Goal: Task Accomplishment & Management: Complete application form

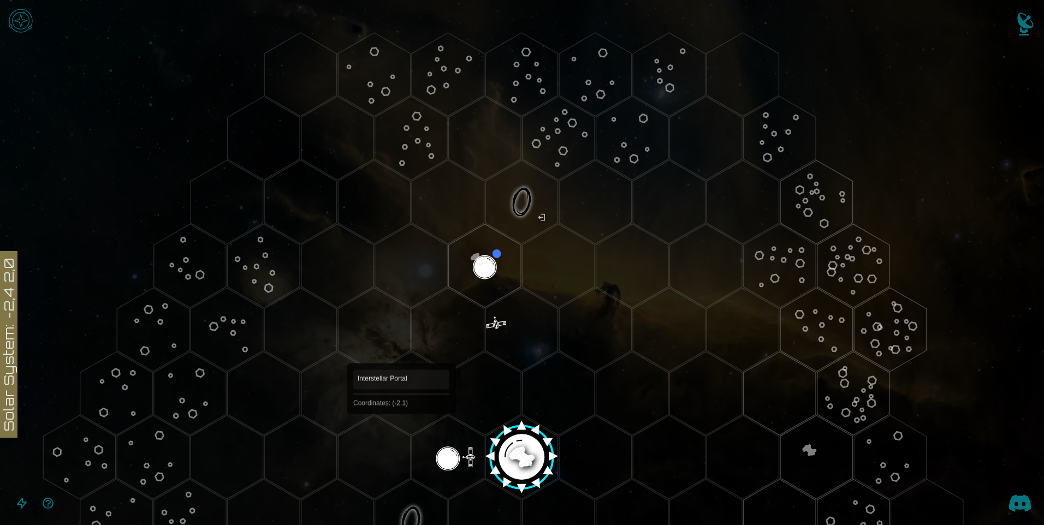
scroll to position [109, 0]
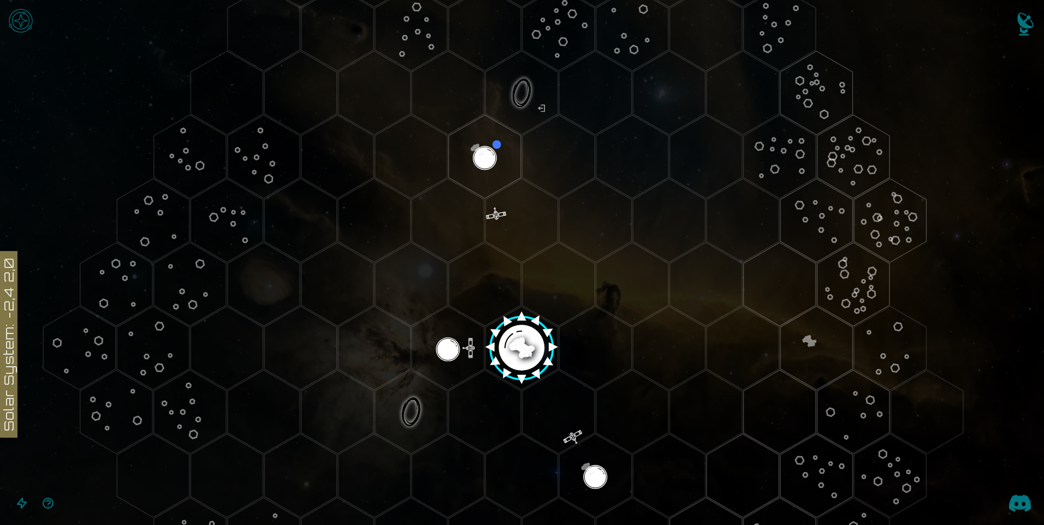
click at [425, 412] on polygon "Hex at coordinates -2,1, clickable" at bounding box center [411, 412] width 72 height 84
click at [428, 412] on image at bounding box center [411, 412] width 85 height 85
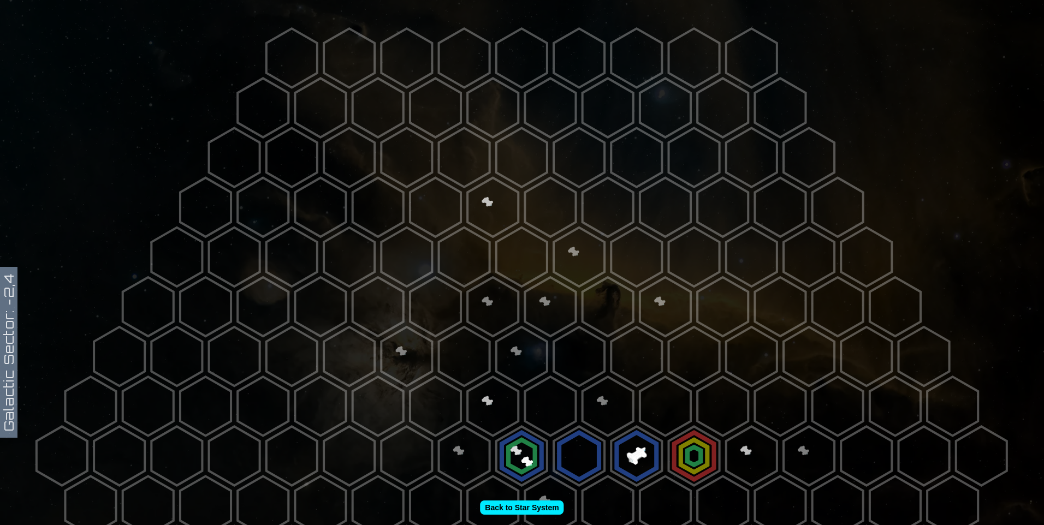
click at [521, 446] on polygon at bounding box center [521, 456] width 51 height 59
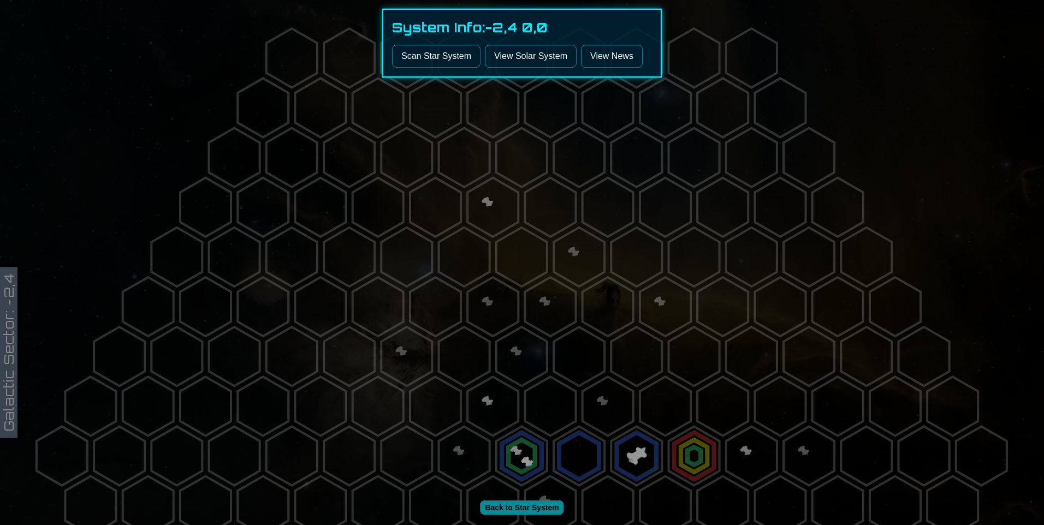
click at [844, 68] on div at bounding box center [522, 262] width 1044 height 525
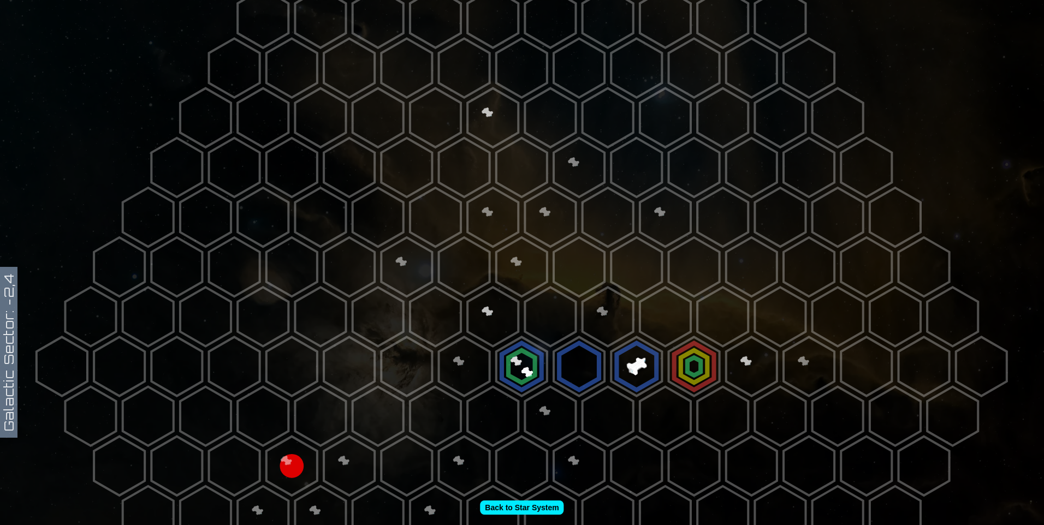
scroll to position [109, 0]
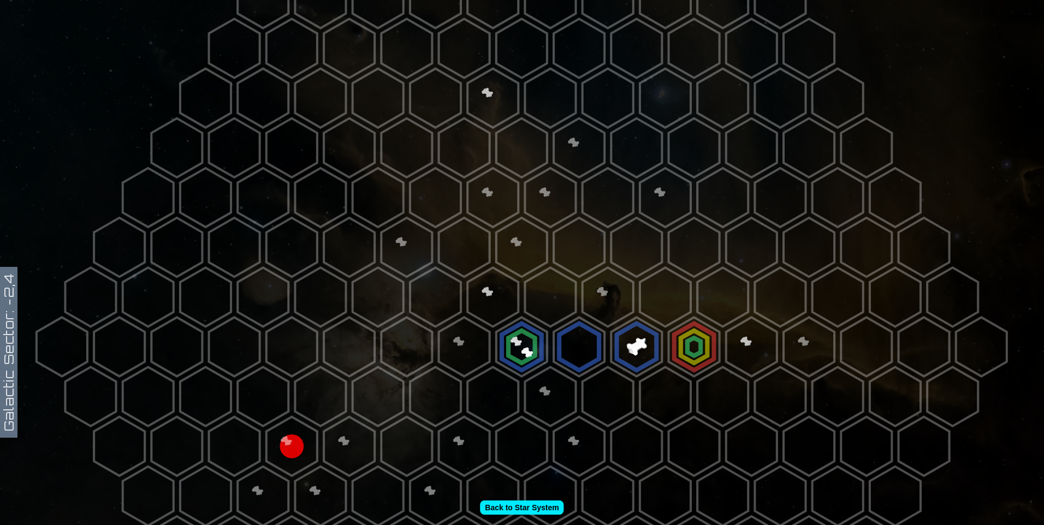
click at [296, 445] on polygon at bounding box center [292, 446] width 51 height 59
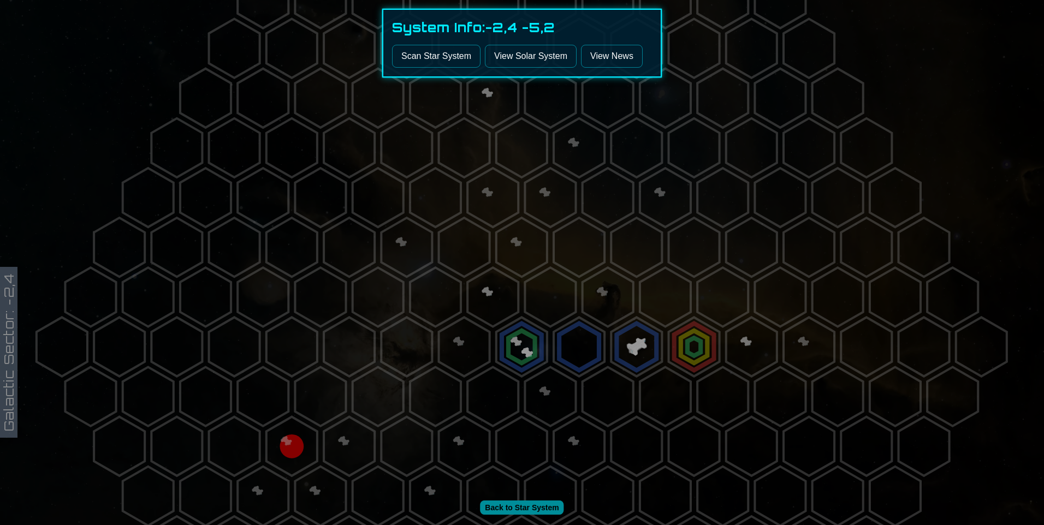
click at [521, 52] on link "View Solar System" at bounding box center [531, 56] width 92 height 23
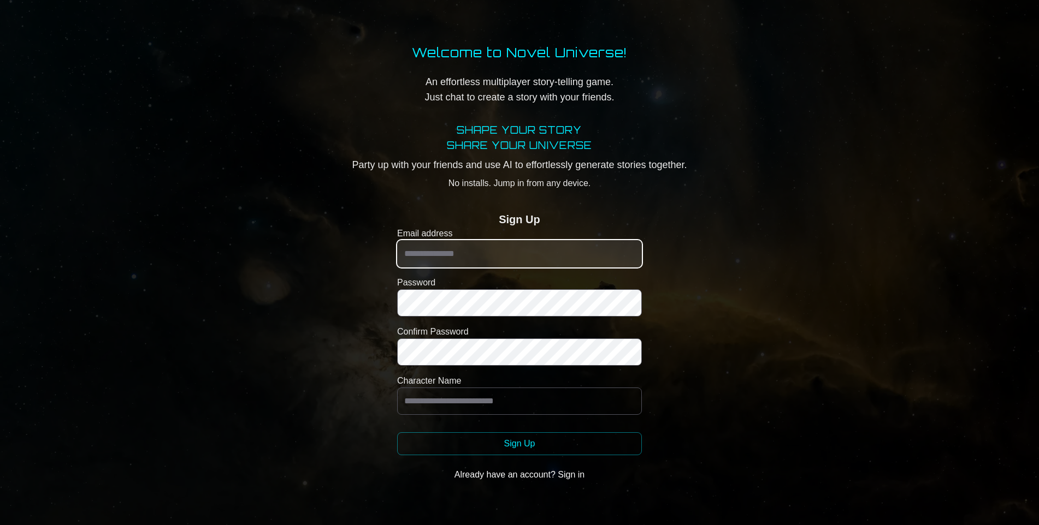
click at [606, 251] on input "Email address" at bounding box center [519, 253] width 245 height 27
type input "**********"
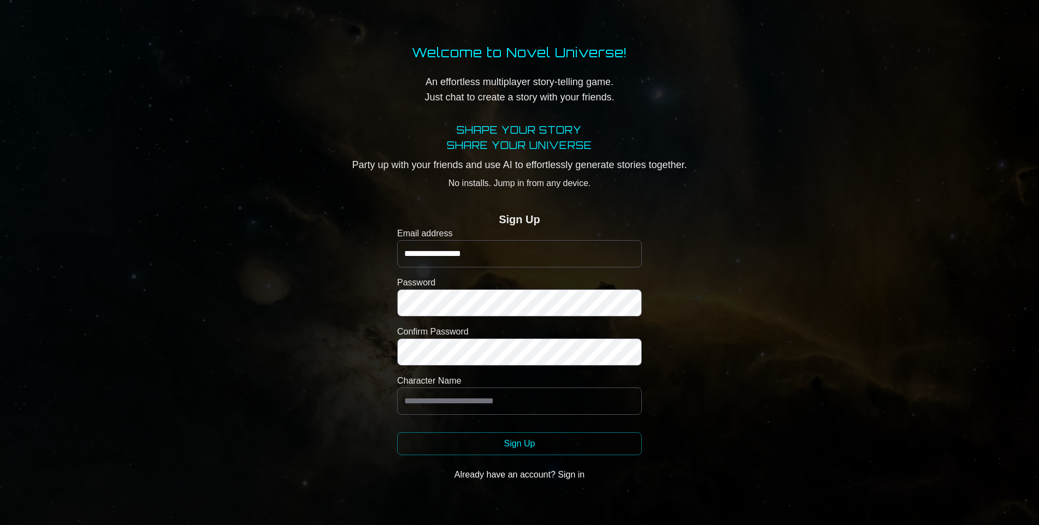
click at [556, 478] on button "Already have an account? Sign in" at bounding box center [519, 475] width 245 height 22
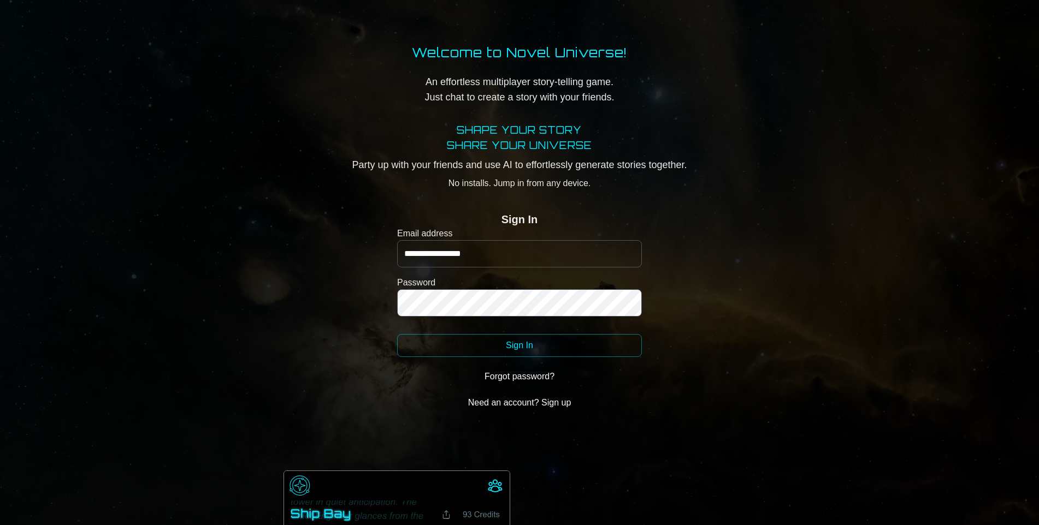
click at [512, 341] on button "Sign In" at bounding box center [519, 345] width 245 height 23
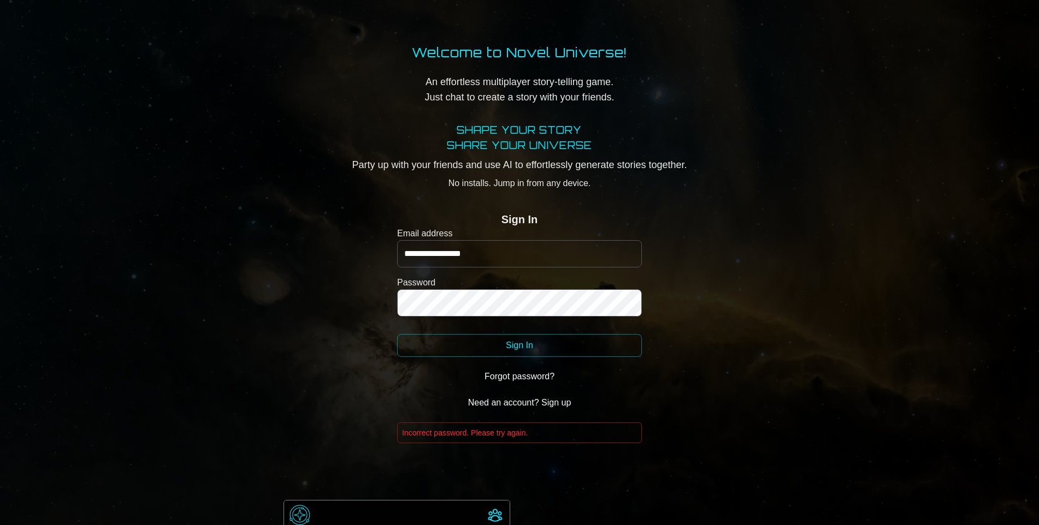
click at [540, 403] on button "Need an account? Sign up" at bounding box center [519, 403] width 245 height 22
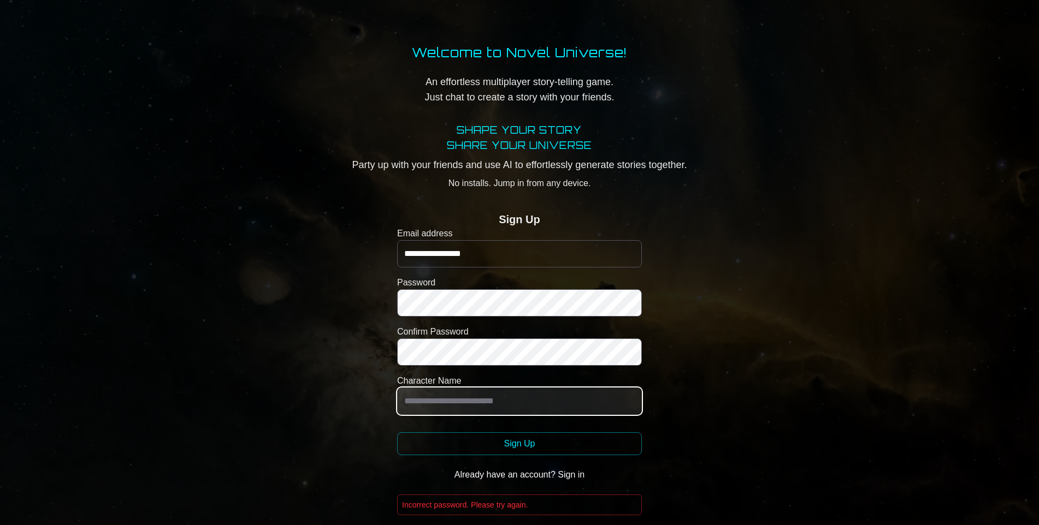
click at [474, 408] on input "Character Name" at bounding box center [519, 401] width 245 height 27
type input "**********"
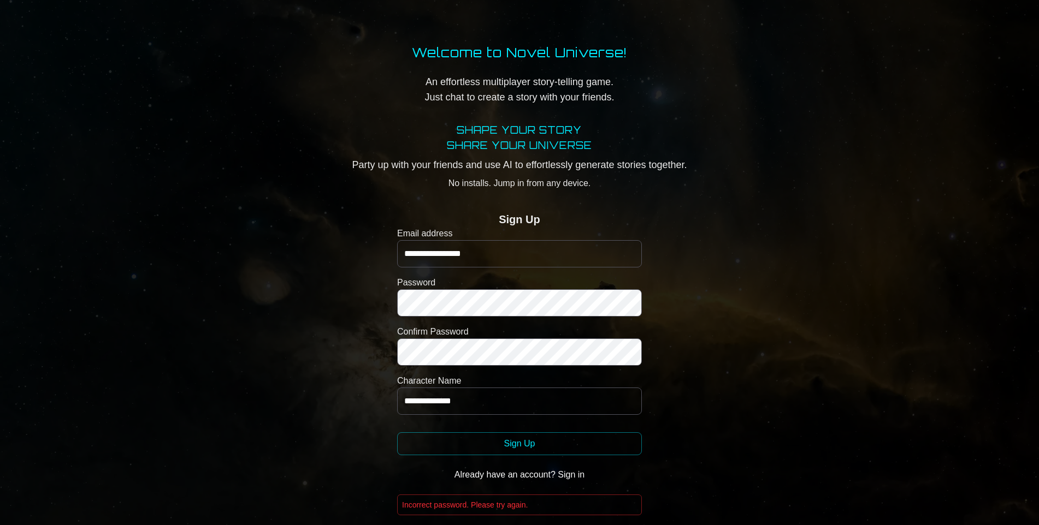
click at [479, 444] on button "Sign Up" at bounding box center [519, 444] width 245 height 23
